Goal: Check status: Check status

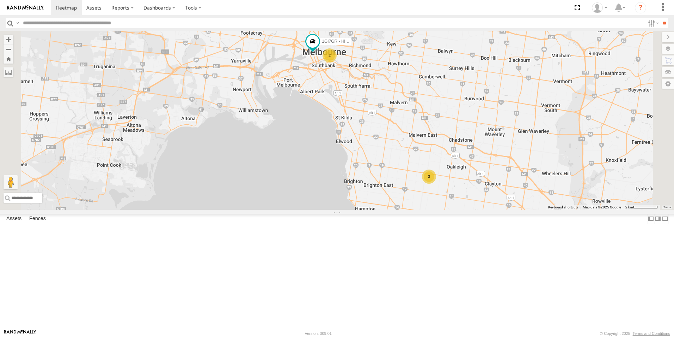
drag, startPoint x: 445, startPoint y: 123, endPoint x: 442, endPoint y: 184, distance: 60.4
click at [442, 184] on div "3 2 1GI7GR - Hiace" at bounding box center [337, 120] width 674 height 178
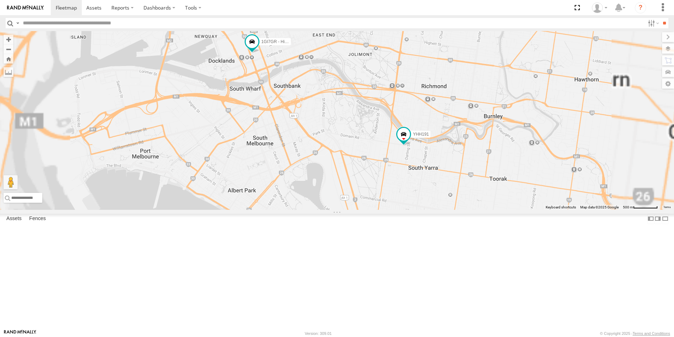
drag, startPoint x: 368, startPoint y: 85, endPoint x: 364, endPoint y: 269, distance: 184.5
click at [364, 210] on div "1GI7GR - Hiace YHH191" at bounding box center [337, 120] width 674 height 178
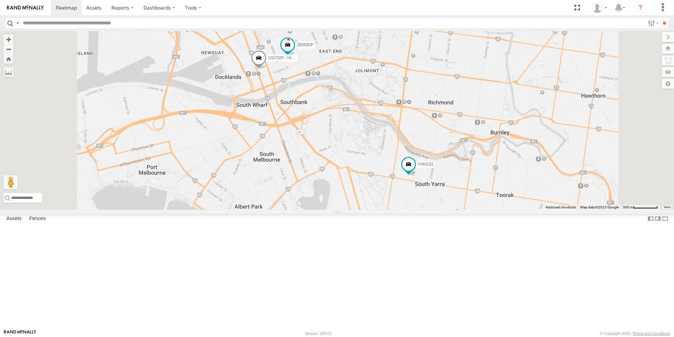
drag, startPoint x: 434, startPoint y: 115, endPoint x: 448, endPoint y: 155, distance: 42.6
click at [448, 155] on div "2BM9DF YHH191 1GI7GR - Hiace" at bounding box center [337, 120] width 674 height 178
